Goal: Task Accomplishment & Management: Manage account settings

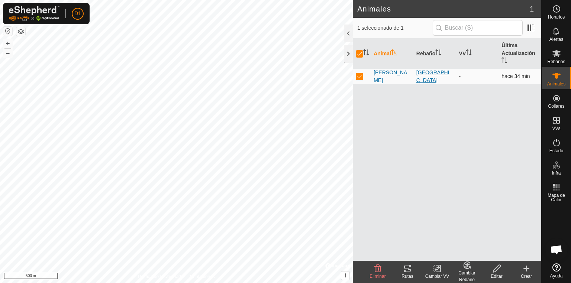
click at [428, 75] on div "[GEOGRAPHIC_DATA]" at bounding box center [434, 77] width 37 height 16
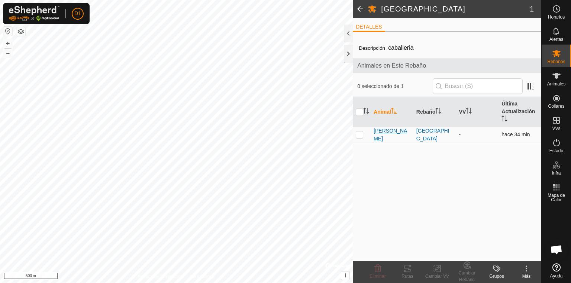
click at [383, 132] on span "[PERSON_NAME]" at bounding box center [391, 135] width 37 height 16
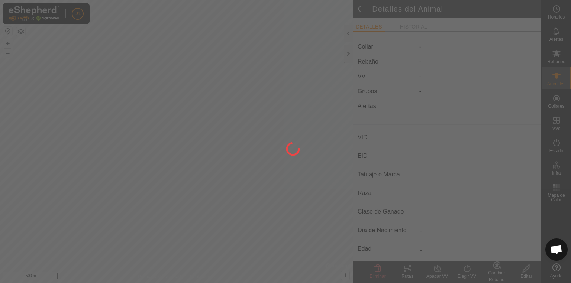
type input "[PERSON_NAME]"
type input "-"
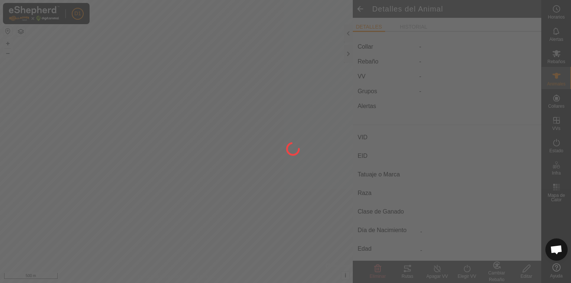
type input "0 kg"
type input "-"
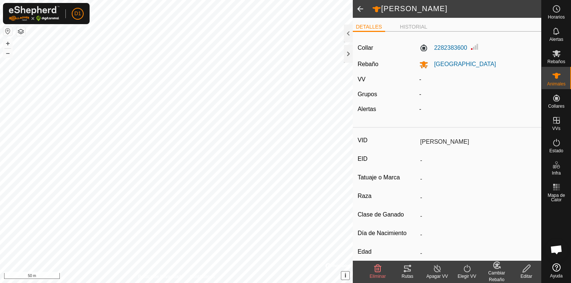
click at [345, 274] on span "i" at bounding box center [344, 275] width 1 height 6
click at [346, 276] on span "›" at bounding box center [345, 275] width 2 height 6
click at [18, 31] on button "button" at bounding box center [20, 31] width 9 height 9
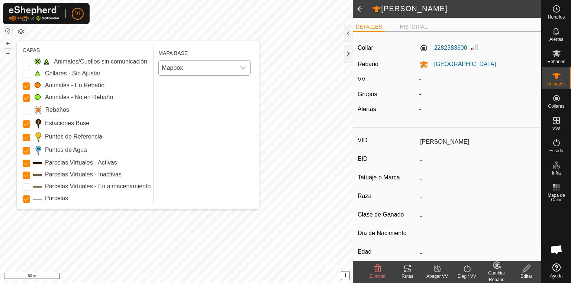
click at [200, 71] on span "Mapbox" at bounding box center [197, 68] width 77 height 15
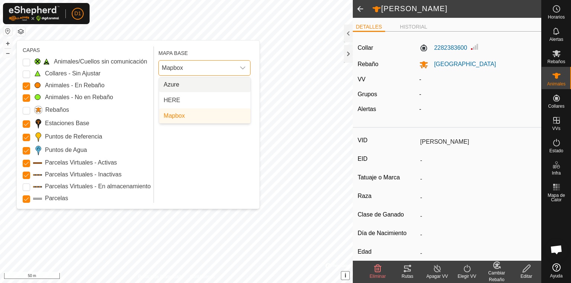
click at [200, 71] on span "Mapbox" at bounding box center [197, 68] width 77 height 15
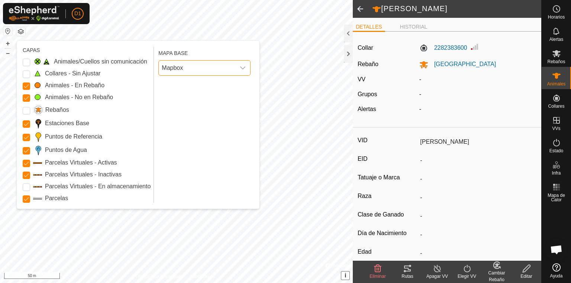
click at [200, 71] on span "Mapbox" at bounding box center [197, 68] width 77 height 15
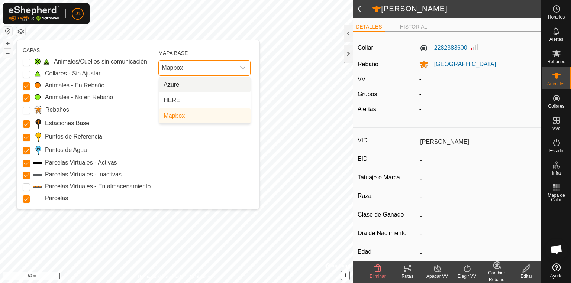
click at [196, 70] on span "Mapbox" at bounding box center [197, 68] width 77 height 15
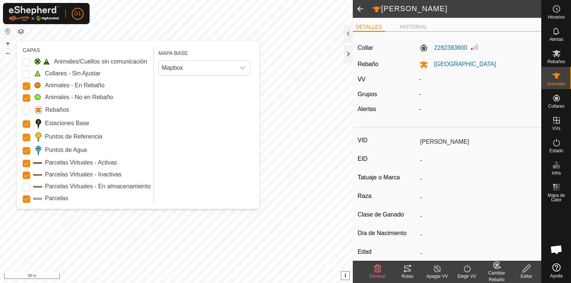
click at [255, 109] on div "CAPAS Animales/Cuellos sin comunicación Collares - Sin Ajustar Animales - En Re…" at bounding box center [138, 125] width 243 height 168
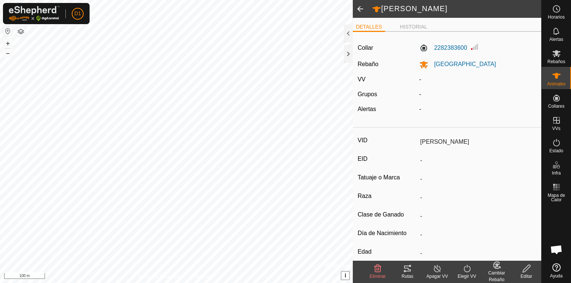
click at [218, 283] on html "D1 Horarios Alertas Rebaños Animales Collares VVs Estado Infra Mapa de Calor Ay…" at bounding box center [285, 141] width 571 height 283
click at [451, 49] on label "2282383600" at bounding box center [443, 47] width 48 height 9
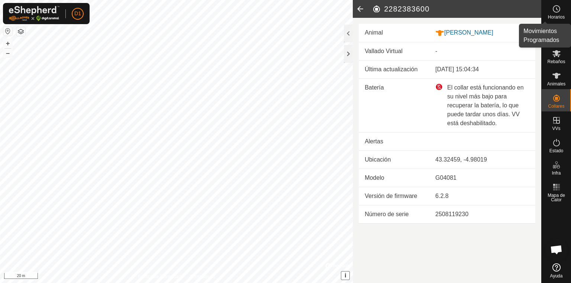
click at [558, 13] on es-schedule-vp-svg-icon at bounding box center [556, 9] width 13 height 12
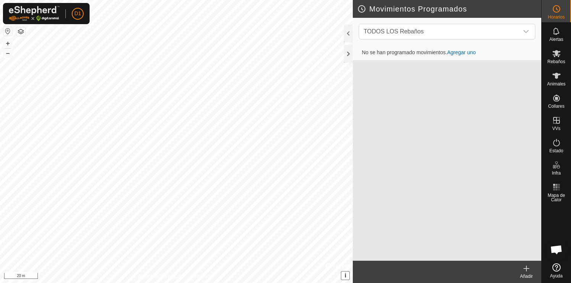
click at [558, 13] on es-schedule-vp-svg-icon at bounding box center [556, 9] width 13 height 12
click at [556, 61] on span "Rebaños" at bounding box center [556, 61] width 18 height 4
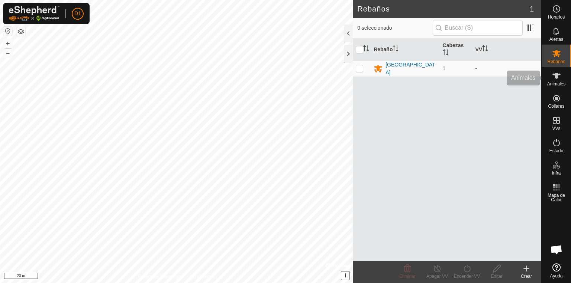
click at [556, 78] on icon at bounding box center [556, 76] width 8 height 6
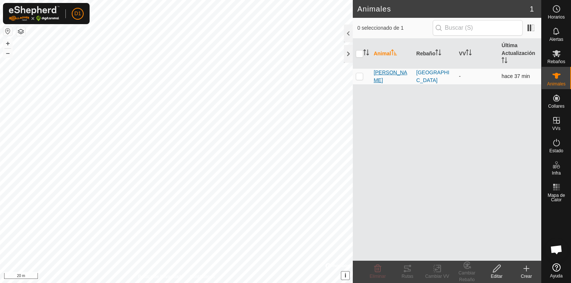
click at [385, 74] on span "[PERSON_NAME]" at bounding box center [391, 77] width 37 height 16
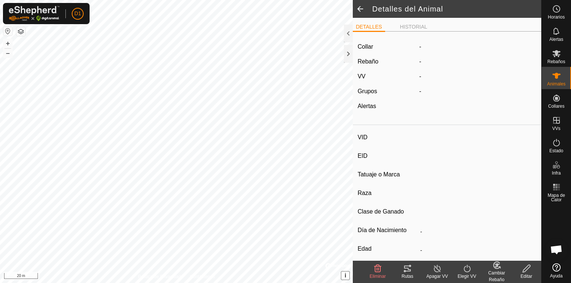
type input "[PERSON_NAME]"
type input "-"
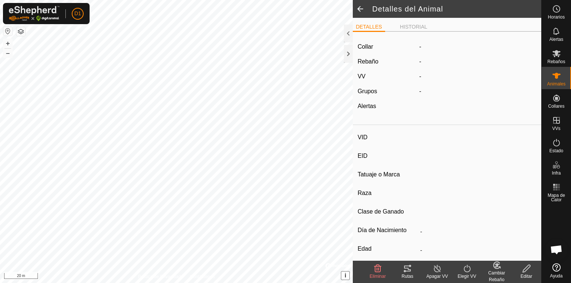
type input "0 kg"
type input "-"
